Goal: Information Seeking & Learning: Learn about a topic

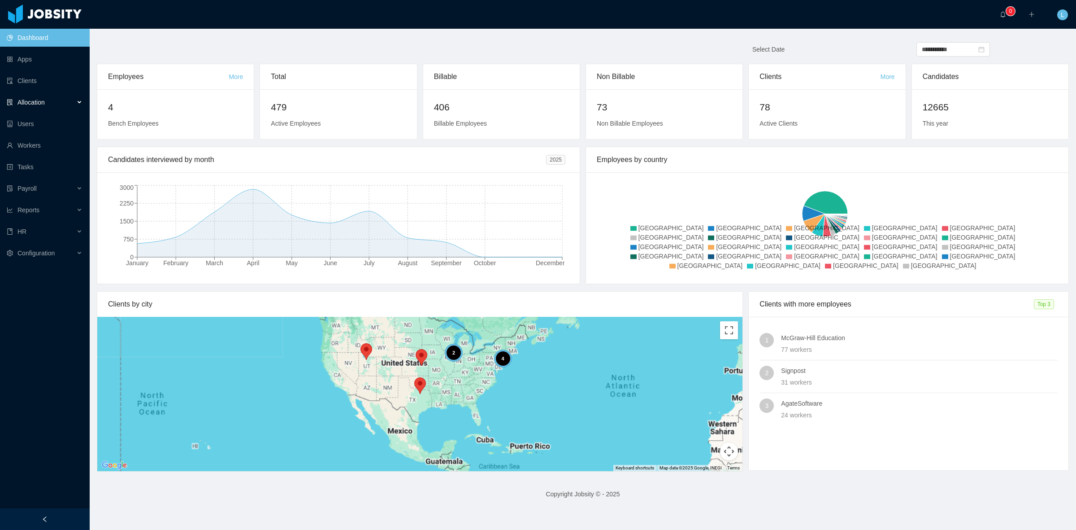
click at [34, 90] on ul "Dashboard Apps Clients Allocation Users Workers Tasks Payroll Reports HR Config…" at bounding box center [45, 145] width 90 height 237
click at [41, 97] on div "Allocation" at bounding box center [45, 102] width 90 height 18
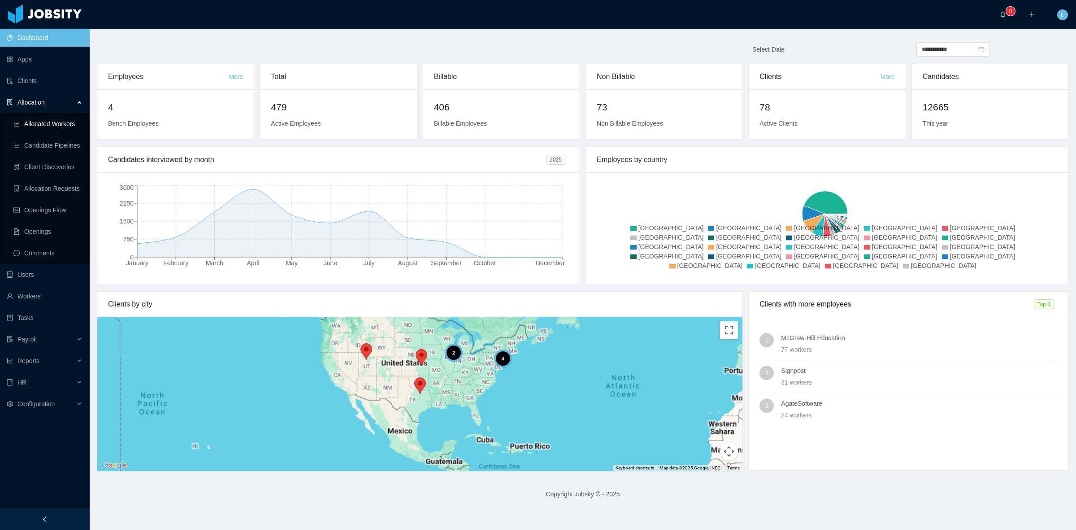
click at [61, 126] on link "Allocated Workers" at bounding box center [47, 124] width 69 height 18
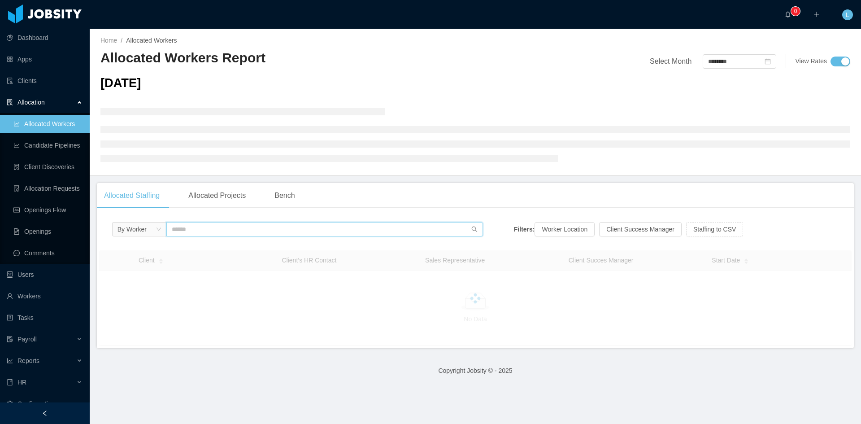
click at [259, 236] on input "text" at bounding box center [324, 229] width 317 height 14
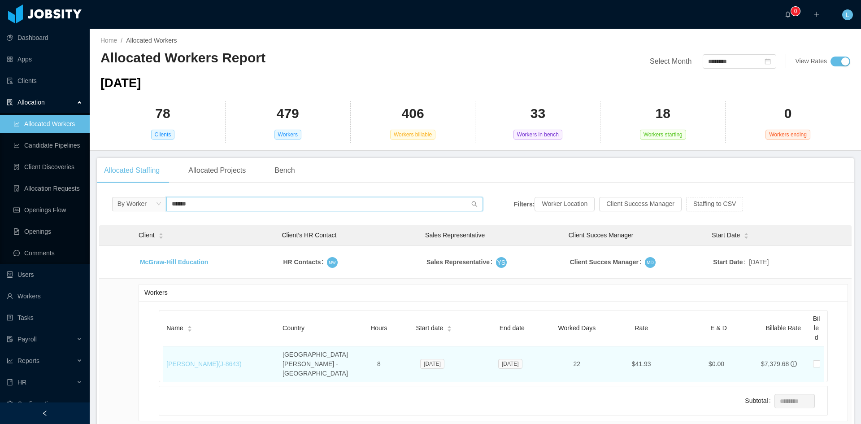
type input "******"
click at [241, 360] on link "[PERSON_NAME] (J- 8643 )" at bounding box center [203, 363] width 75 height 7
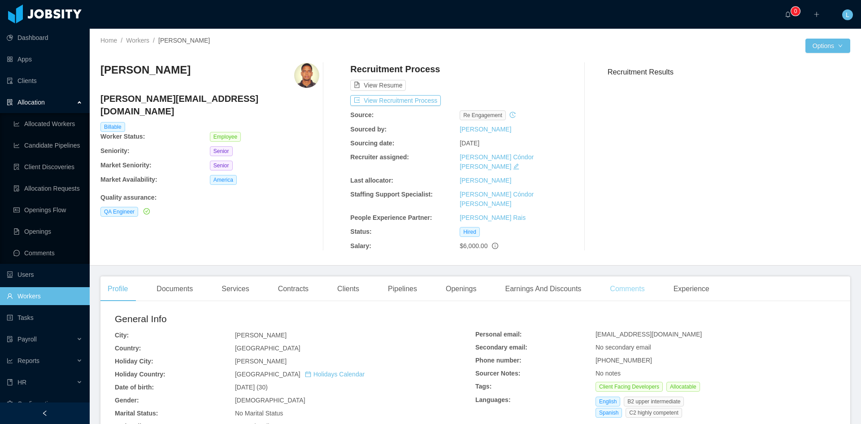
click at [621, 276] on div "Comments" at bounding box center [627, 288] width 49 height 25
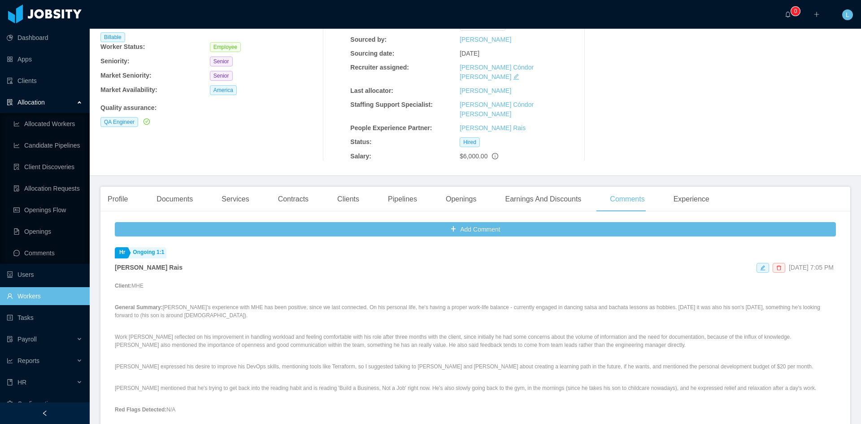
scroll to position [135, 0]
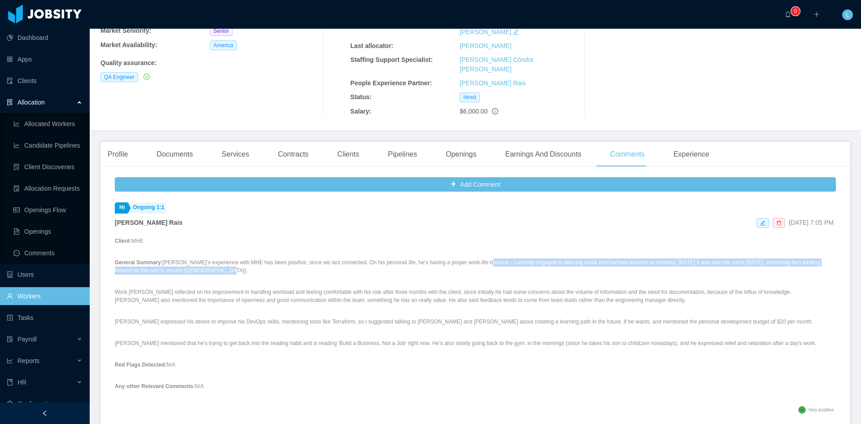
drag, startPoint x: 207, startPoint y: 253, endPoint x: 474, endPoint y: 245, distance: 266.9
click at [474, 258] on p "General Summary: [PERSON_NAME]'s experience with MHE has been positive, since w…" at bounding box center [475, 266] width 721 height 16
copy p "currently engaged in dancing salsa and bachata lessons as hobbies. [DATE] it wa…"
click at [47, 126] on link "Allocated Workers" at bounding box center [47, 124] width 69 height 18
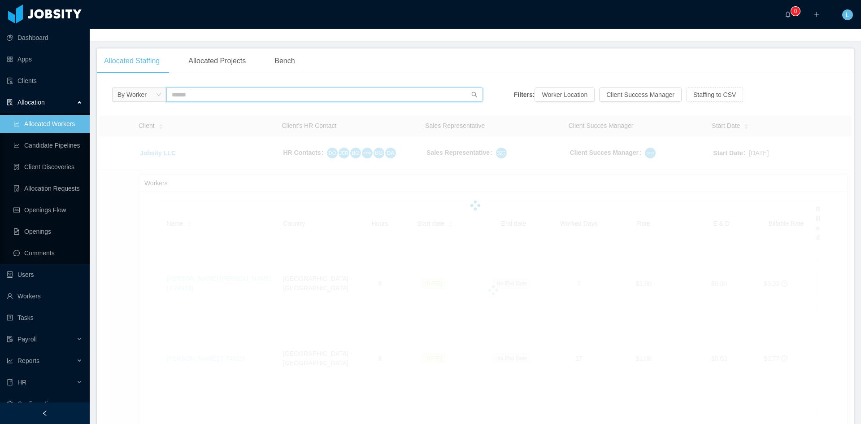
click at [222, 94] on input "text" at bounding box center [324, 94] width 317 height 14
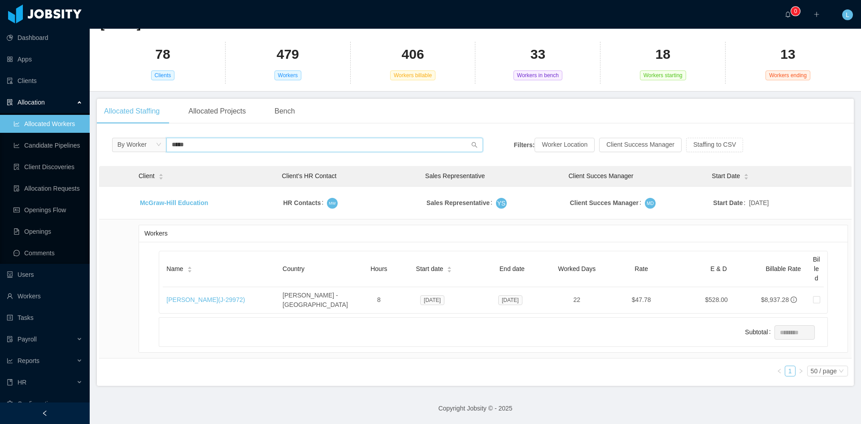
scroll to position [57, 0]
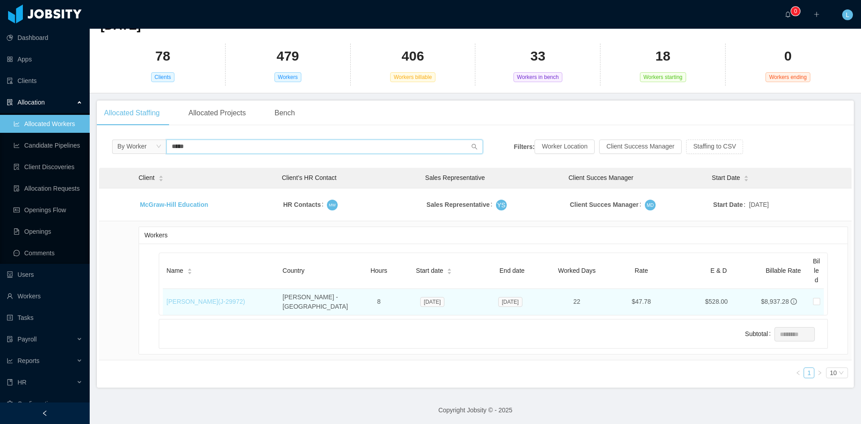
type input "*****"
click at [224, 300] on link "[PERSON_NAME] (J- 29972 )" at bounding box center [205, 301] width 78 height 7
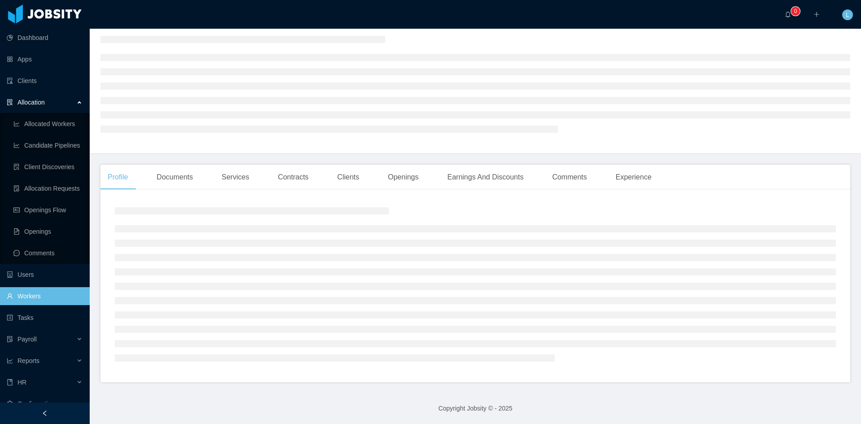
scroll to position [34, 0]
click at [574, 185] on div "Comments" at bounding box center [569, 177] width 49 height 25
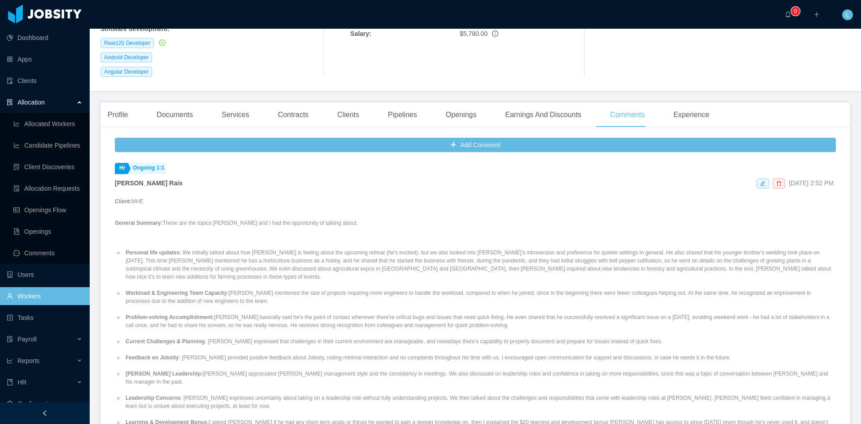
scroll to position [79, 0]
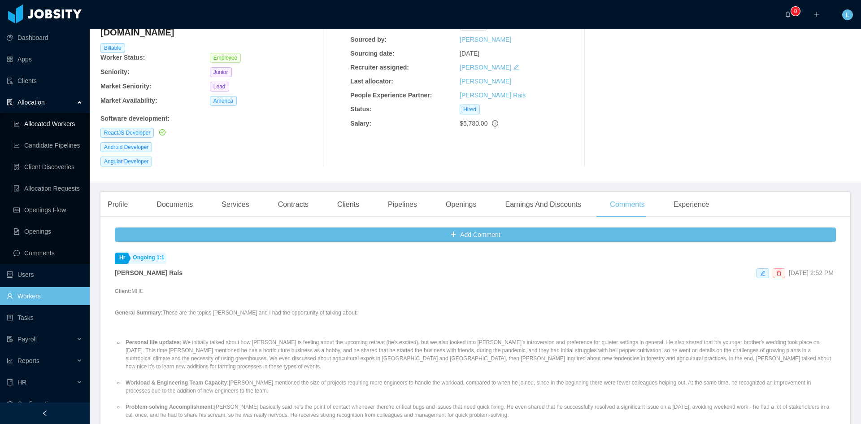
click at [67, 115] on link "Allocated Workers" at bounding box center [47, 124] width 69 height 18
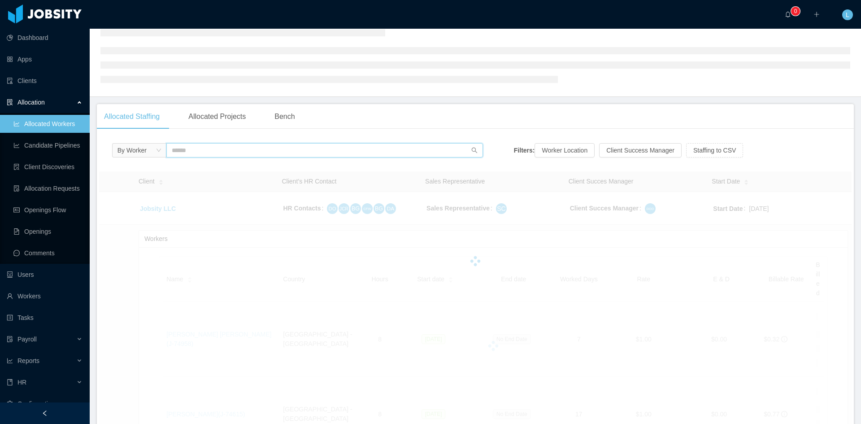
click at [273, 152] on input "text" at bounding box center [324, 150] width 317 height 14
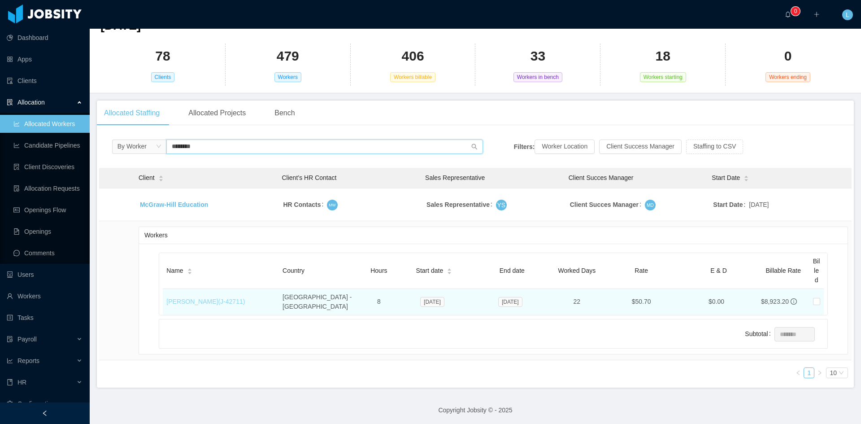
type input "********"
click at [230, 300] on link "[PERSON_NAME] (J- 42711 )" at bounding box center [205, 301] width 78 height 7
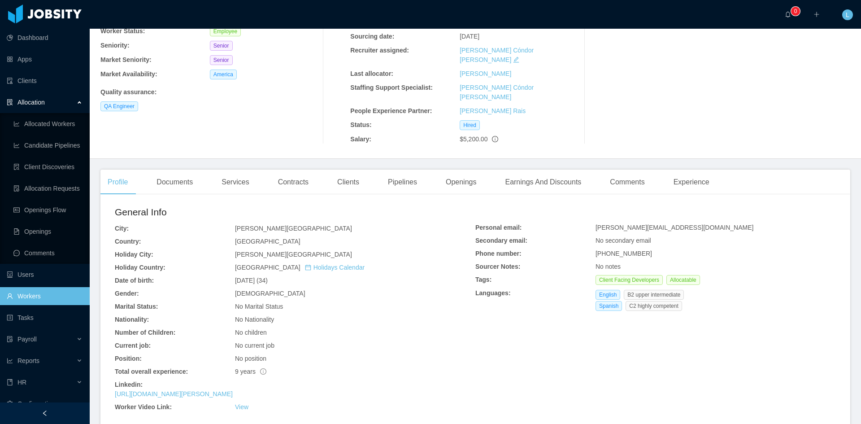
scroll to position [16, 0]
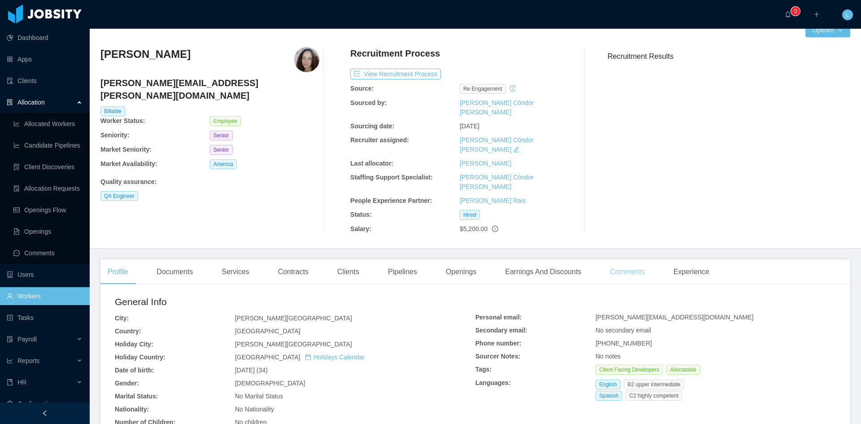
click at [609, 259] on div "Comments" at bounding box center [627, 271] width 49 height 25
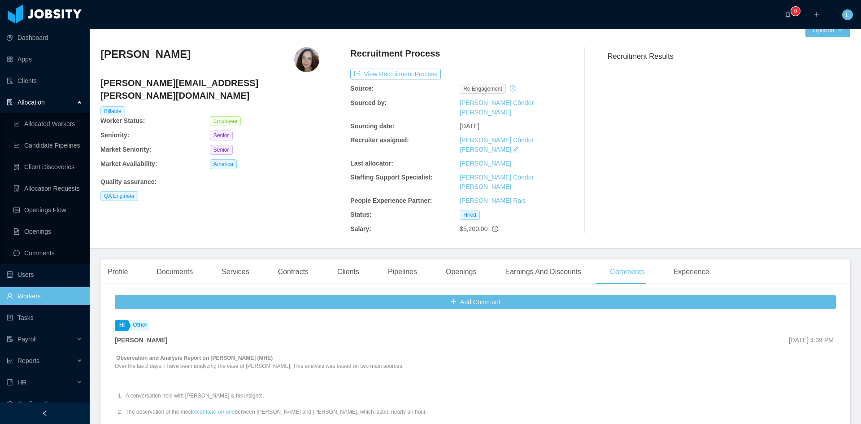
scroll to position [150, 0]
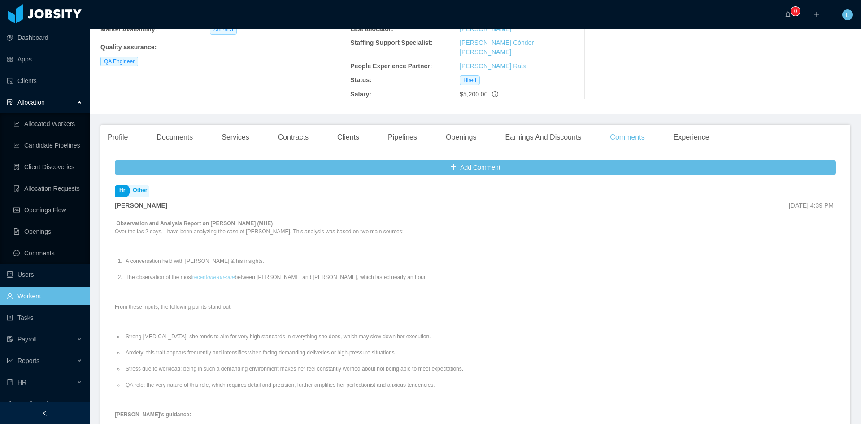
click at [221, 274] on em "one-on-one" at bounding box center [220, 277] width 27 height 6
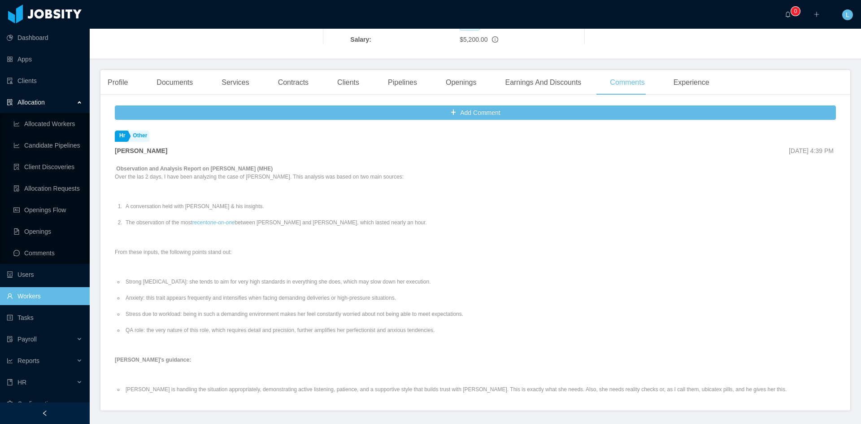
scroll to position [160, 0]
